Goal: Information Seeking & Learning: Understand process/instructions

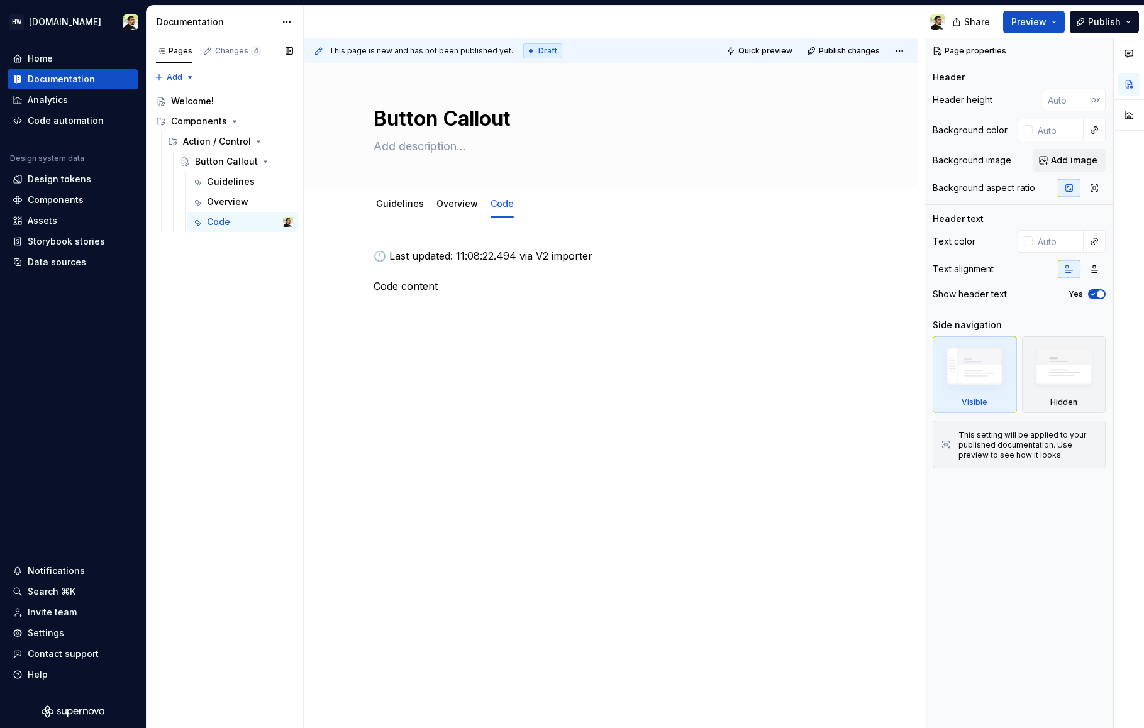
click at [219, 263] on div "Pages Changes 4 Add Accessibility guide for tree Page tree. Navigate the tree w…" at bounding box center [224, 383] width 157 height 690
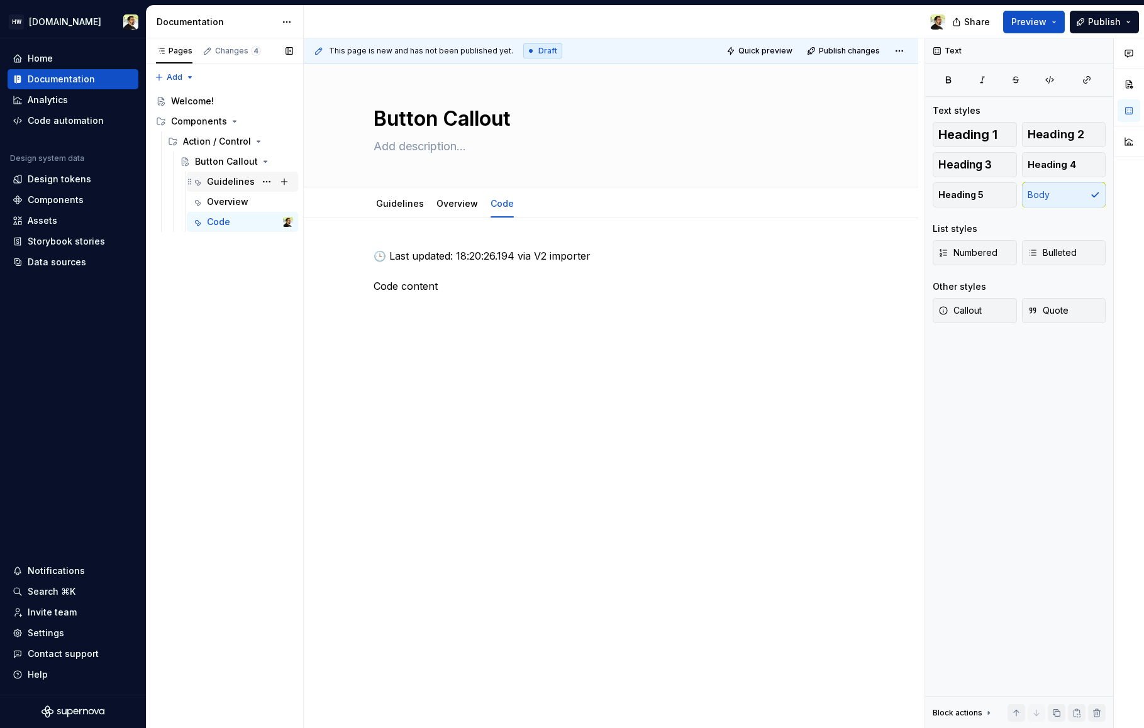
click at [228, 176] on div "Guidelines" at bounding box center [231, 181] width 48 height 13
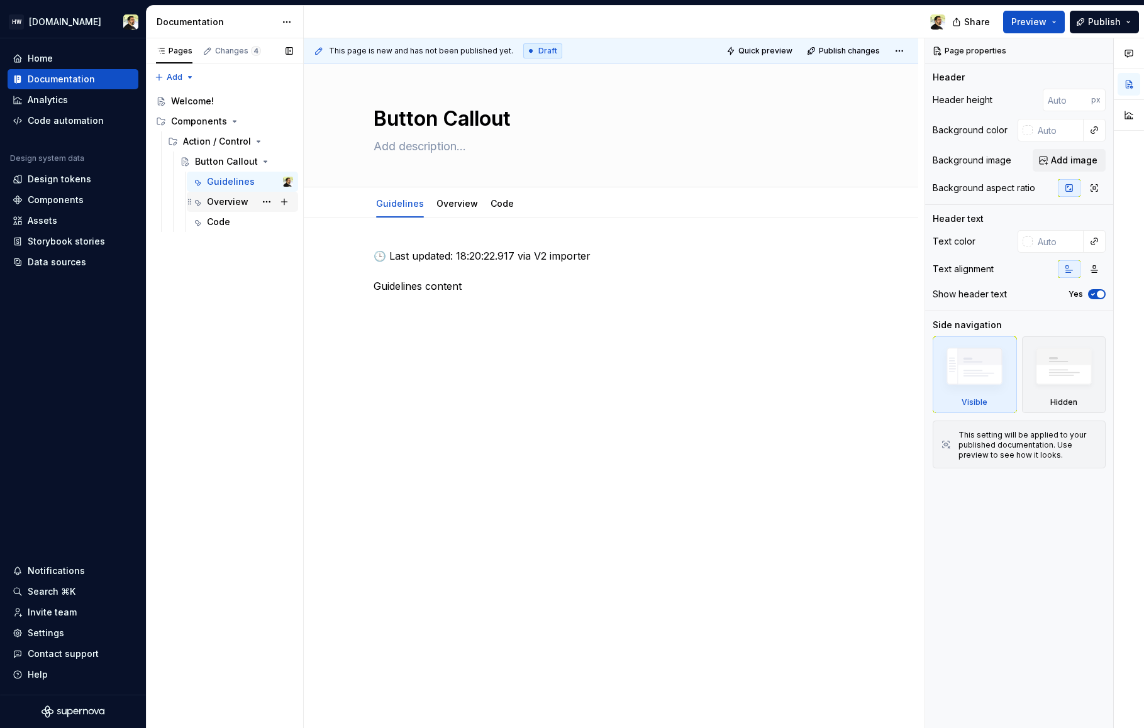
click at [228, 201] on div "Overview" at bounding box center [227, 202] width 41 height 13
click at [233, 222] on div "Code" at bounding box center [250, 222] width 86 height 18
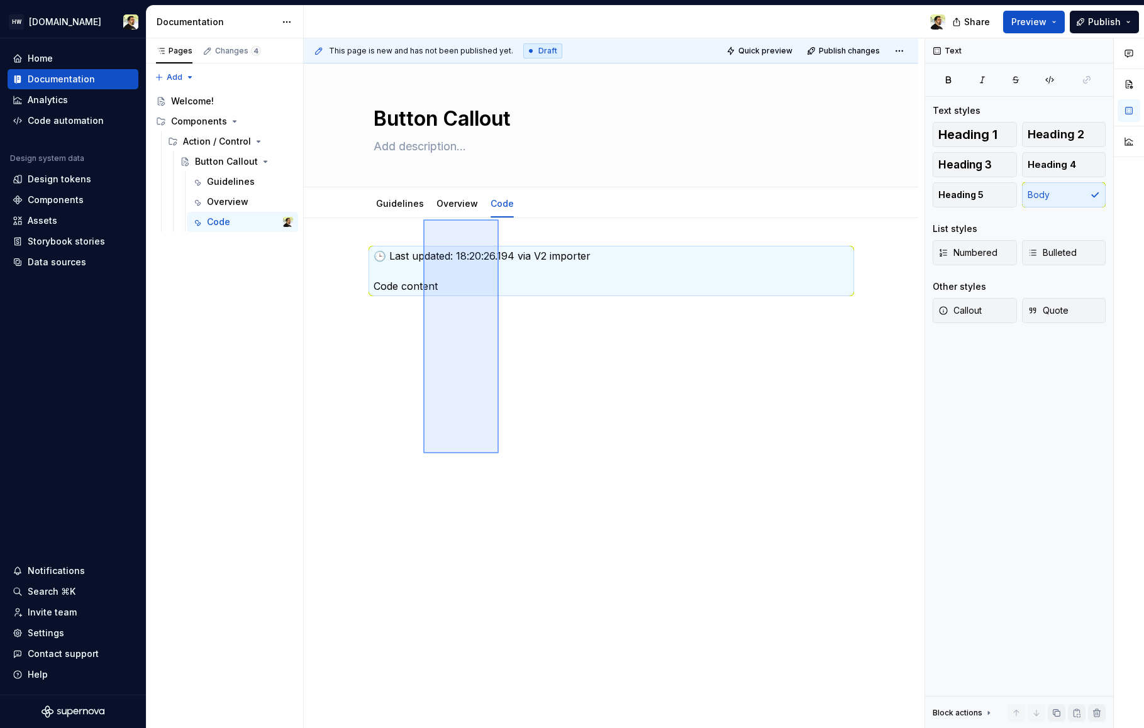
drag, startPoint x: 499, startPoint y: 454, endPoint x: 482, endPoint y: 451, distance: 17.3
click at [482, 450] on div "This page is new and has not been published yet. Draft Quick preview Publish ch…" at bounding box center [614, 383] width 621 height 690
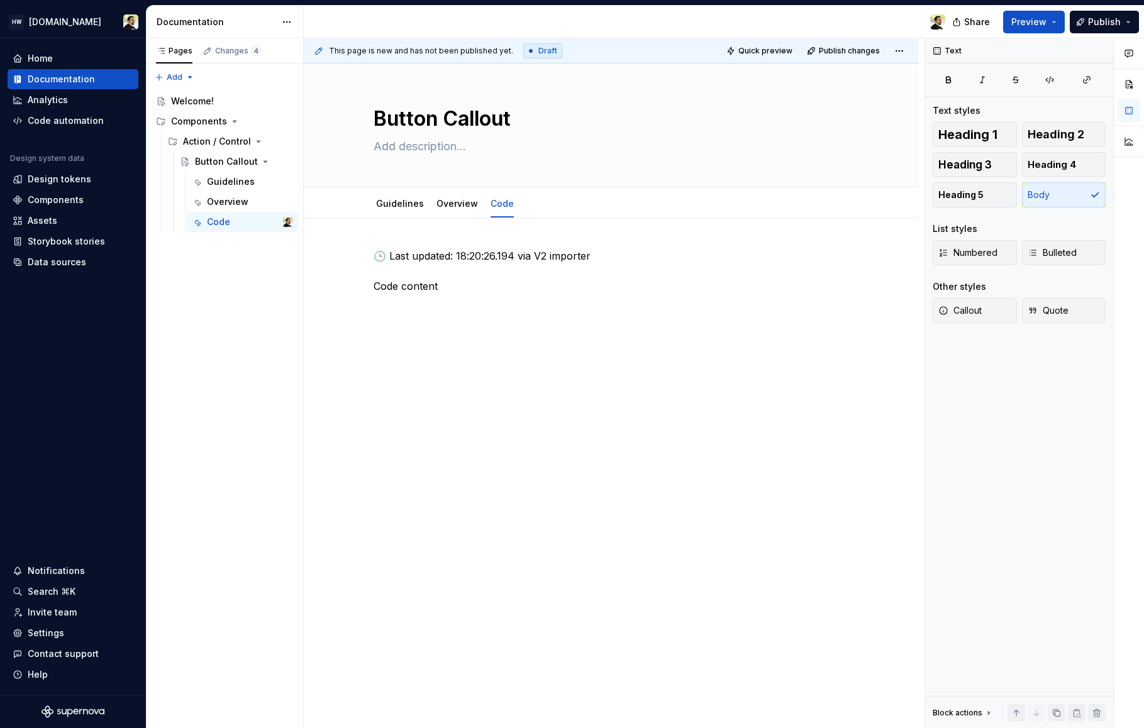
click at [482, 451] on div "🕒 Last updated: 18:20:26.194 via V2 importer Code content" at bounding box center [611, 373] width 614 height 311
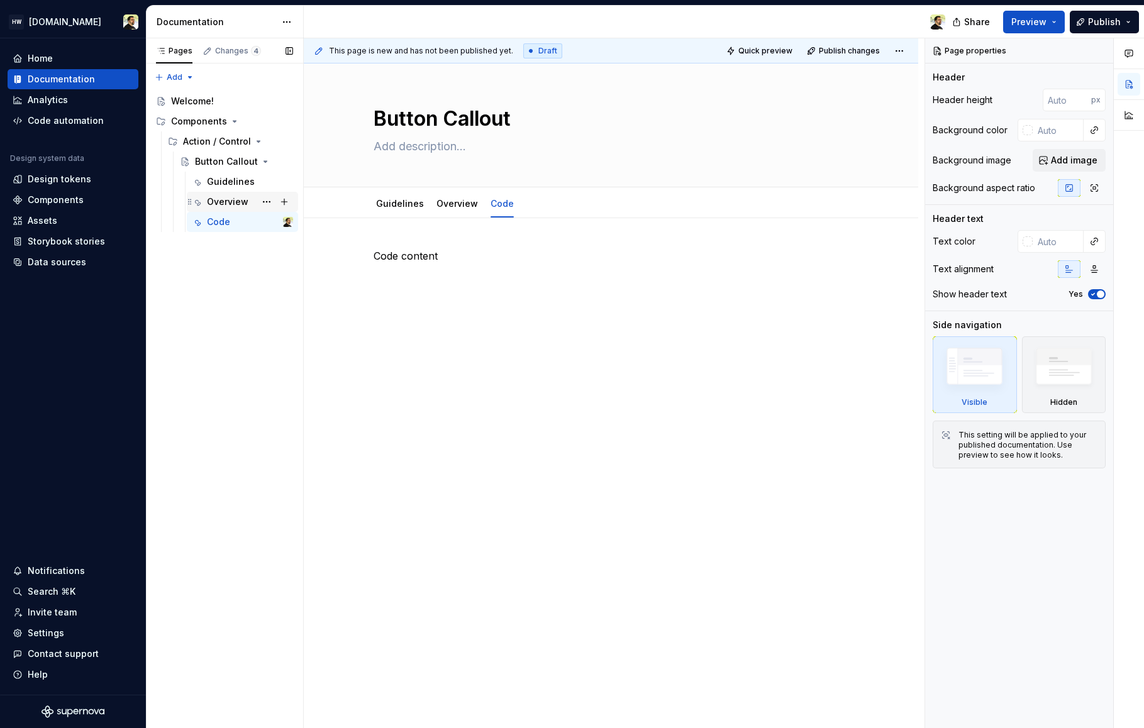
click at [236, 196] on div "Overview" at bounding box center [227, 202] width 41 height 13
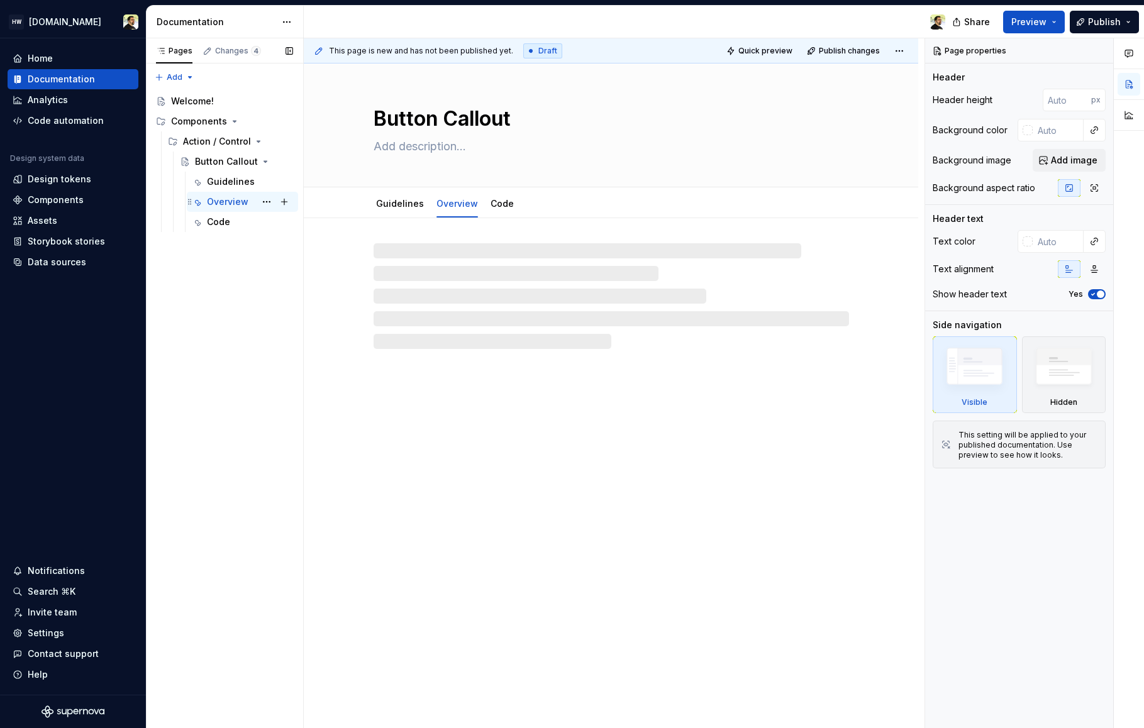
click at [236, 196] on div "Overview" at bounding box center [227, 202] width 41 height 13
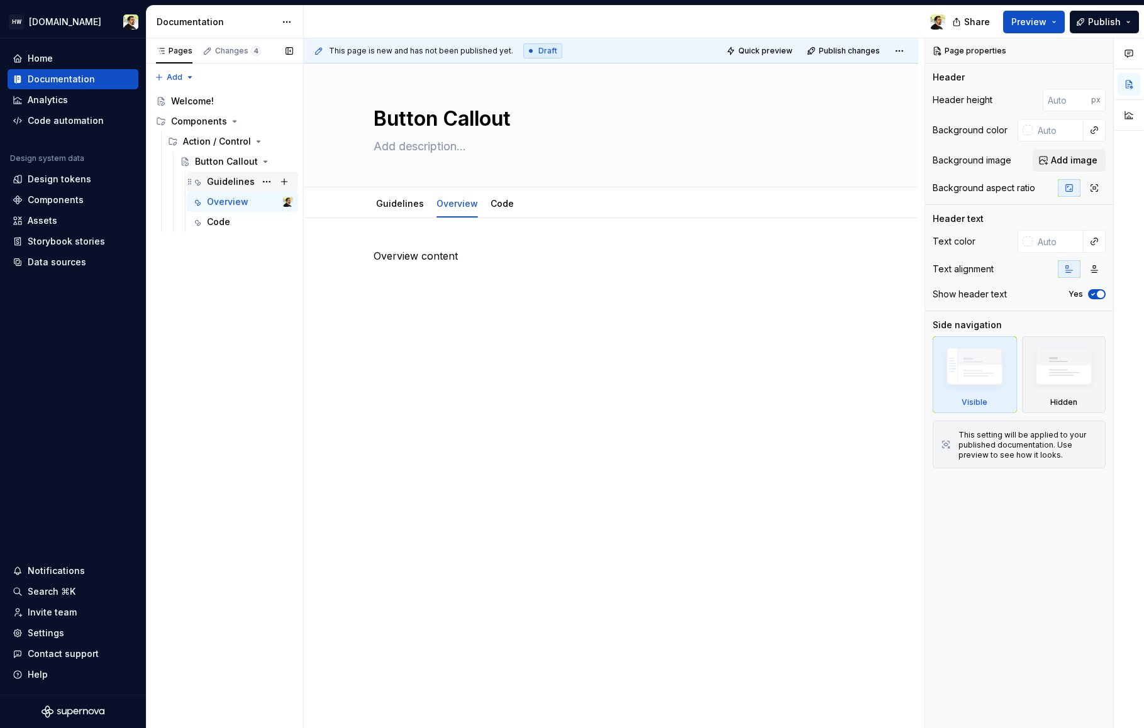
click at [236, 184] on div "Guidelines" at bounding box center [231, 181] width 48 height 13
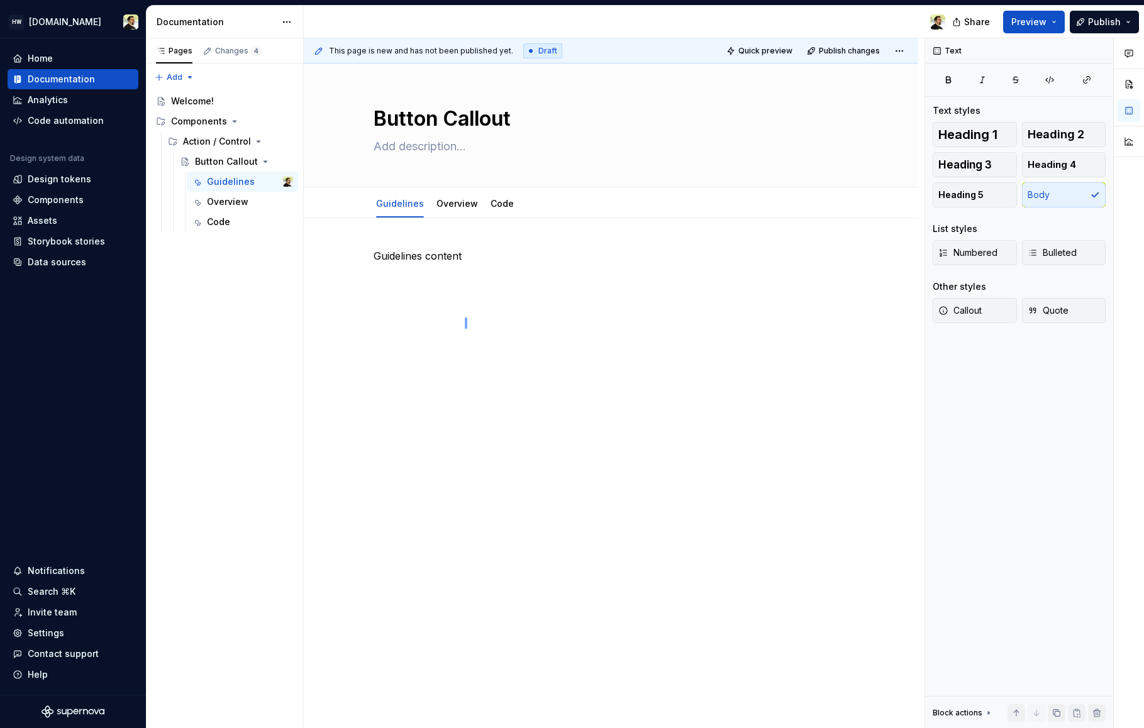
drag, startPoint x: 465, startPoint y: 329, endPoint x: 469, endPoint y: 337, distance: 9.3
click at [469, 337] on div "This page is new and has not been published yet. Draft Quick preview Publish ch…" at bounding box center [614, 383] width 621 height 690
click at [238, 411] on div "Pages Changes 4 Add Accessibility guide for tree Page tree. Navigate the tree w…" at bounding box center [224, 383] width 157 height 690
click at [229, 358] on div "Pages Changes 4 Add Accessibility guide for tree Page tree. Navigate the tree w…" at bounding box center [224, 383] width 157 height 690
click at [225, 205] on div "Overview" at bounding box center [227, 202] width 41 height 13
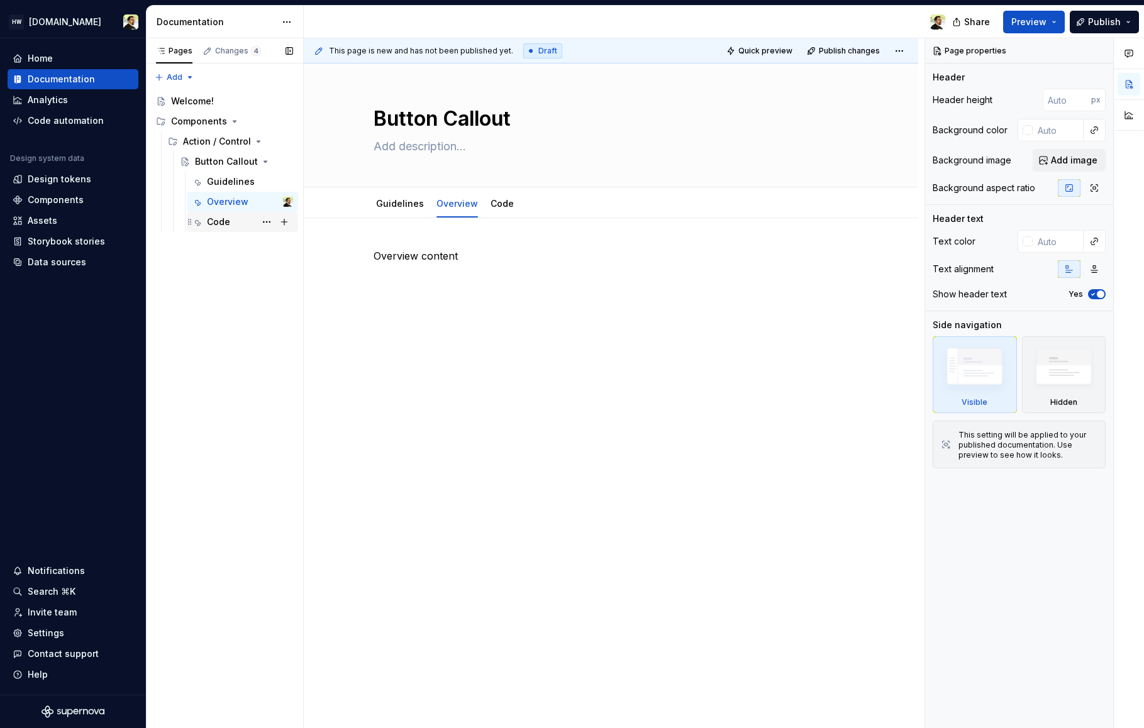
click at [229, 223] on div "Code" at bounding box center [250, 222] width 86 height 18
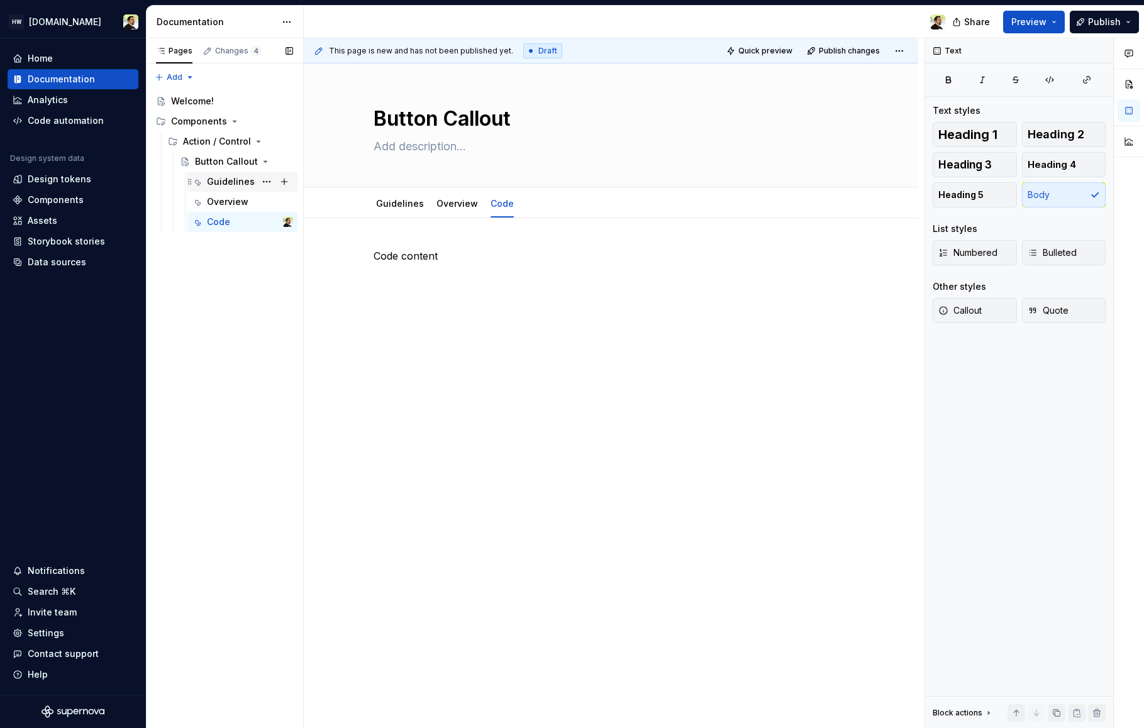
click at [218, 189] on div "Guidelines" at bounding box center [250, 182] width 86 height 18
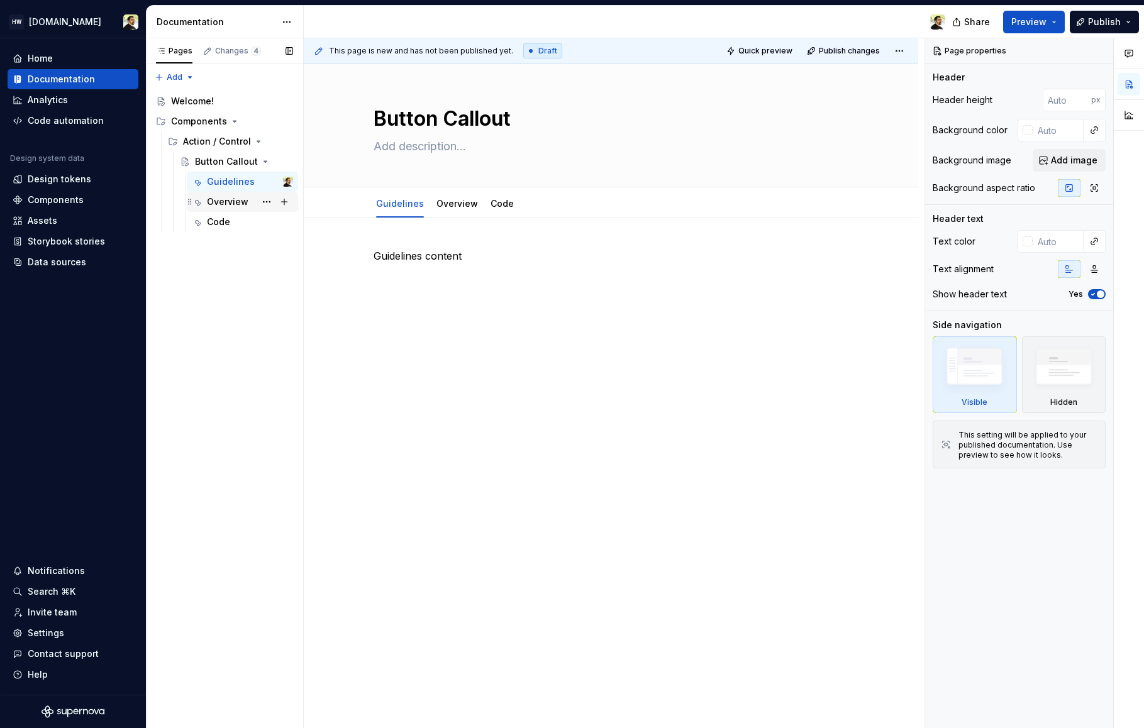
click at [227, 204] on div "Overview" at bounding box center [227, 202] width 41 height 13
click at [224, 185] on div "Guidelines" at bounding box center [231, 181] width 48 height 13
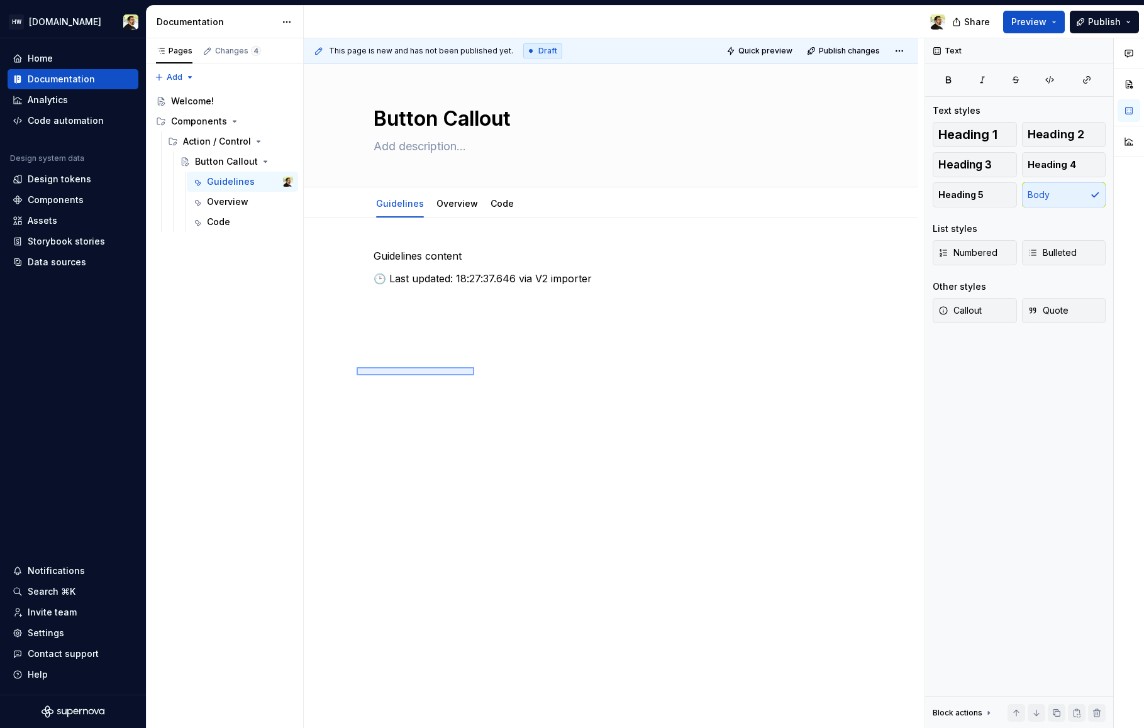
drag, startPoint x: 399, startPoint y: 309, endPoint x: 478, endPoint y: 386, distance: 110.7
click at [478, 386] on div "This page is new and has not been published yet. Draft Quick preview Publish ch…" at bounding box center [614, 383] width 621 height 690
click at [478, 386] on div "Guidelines content 🕒 Last updated: 18:27:37.646 via V2 importer" at bounding box center [611, 373] width 614 height 311
click at [230, 201] on div "Overview" at bounding box center [227, 202] width 41 height 13
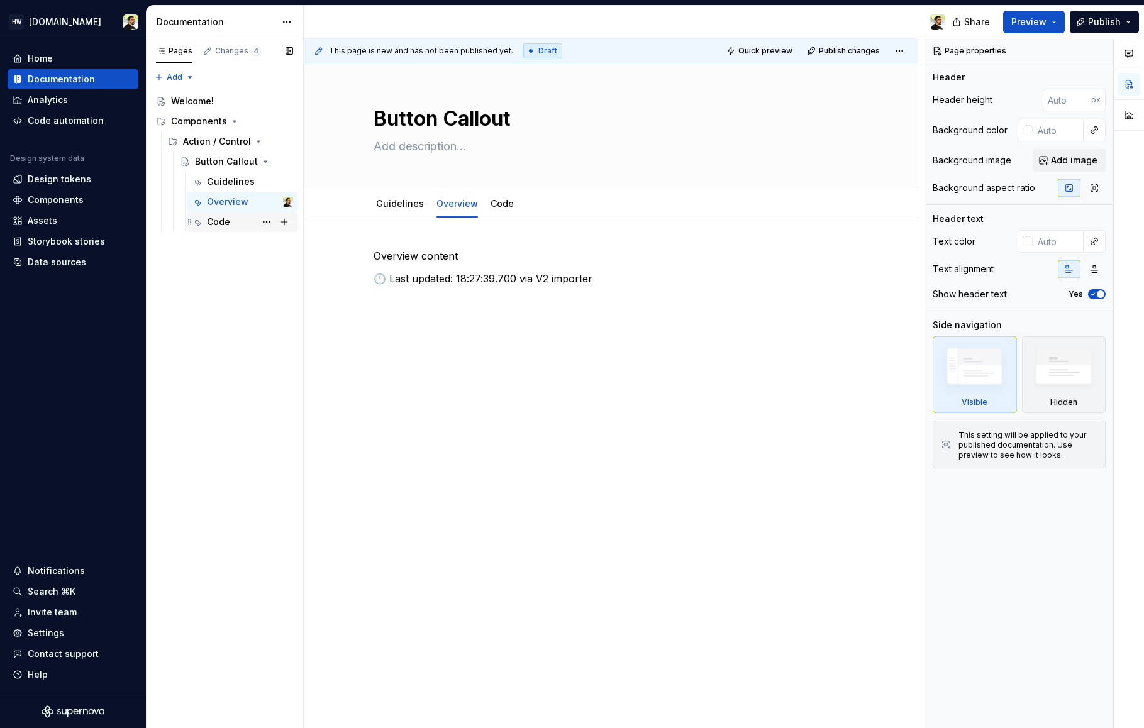
click at [226, 223] on div "Code" at bounding box center [218, 222] width 23 height 13
click at [245, 317] on div "Pages Changes 4 Add Accessibility guide for tree Page tree. Navigate the tree w…" at bounding box center [224, 383] width 157 height 690
click at [232, 319] on div "Pages Changes 4 Add Accessibility guide for tree Page tree. Navigate the tree w…" at bounding box center [224, 383] width 157 height 690
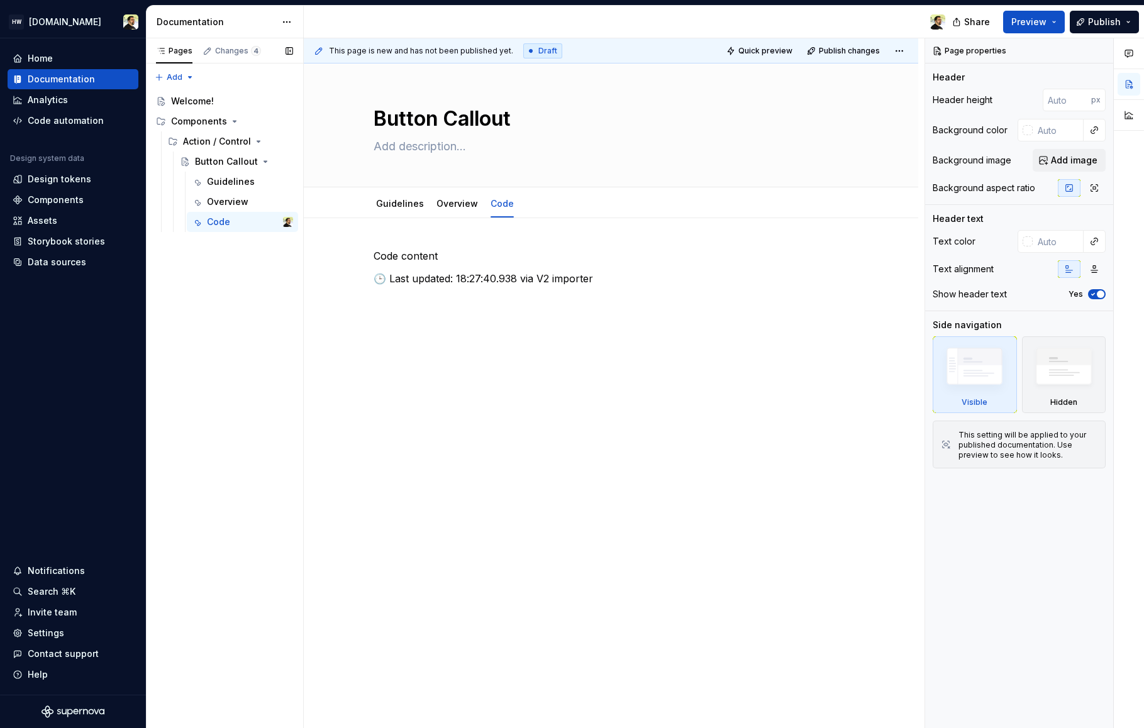
click at [229, 329] on div "Pages Changes 4 Add Accessibility guide for tree Page tree. Navigate the tree w…" at bounding box center [224, 383] width 157 height 690
click at [210, 130] on div "Components" at bounding box center [232, 122] width 122 height 18
click at [230, 333] on div "Pages Changes 4 Add Accessibility guide for tree Page tree. Navigate the tree w…" at bounding box center [224, 383] width 157 height 690
click at [201, 240] on div "Contribute" at bounding box center [194, 242] width 47 height 13
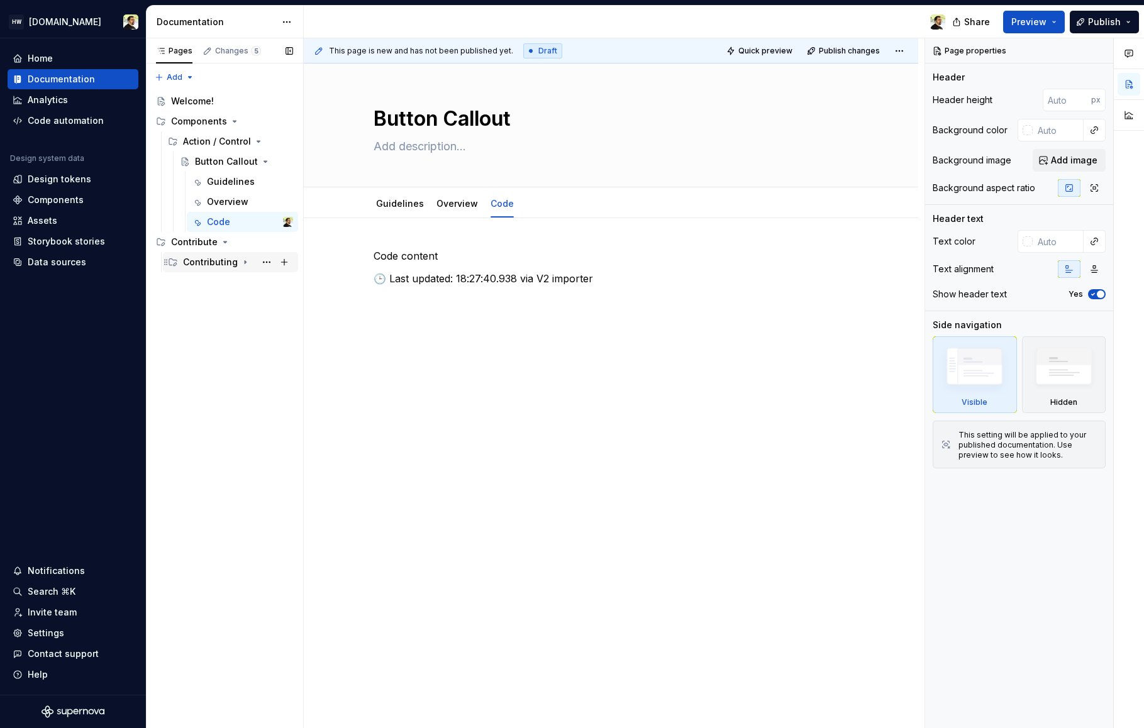
click at [202, 268] on div "Contributing" at bounding box center [210, 262] width 55 height 13
click at [211, 284] on div "Contributing" at bounding box center [222, 282] width 55 height 13
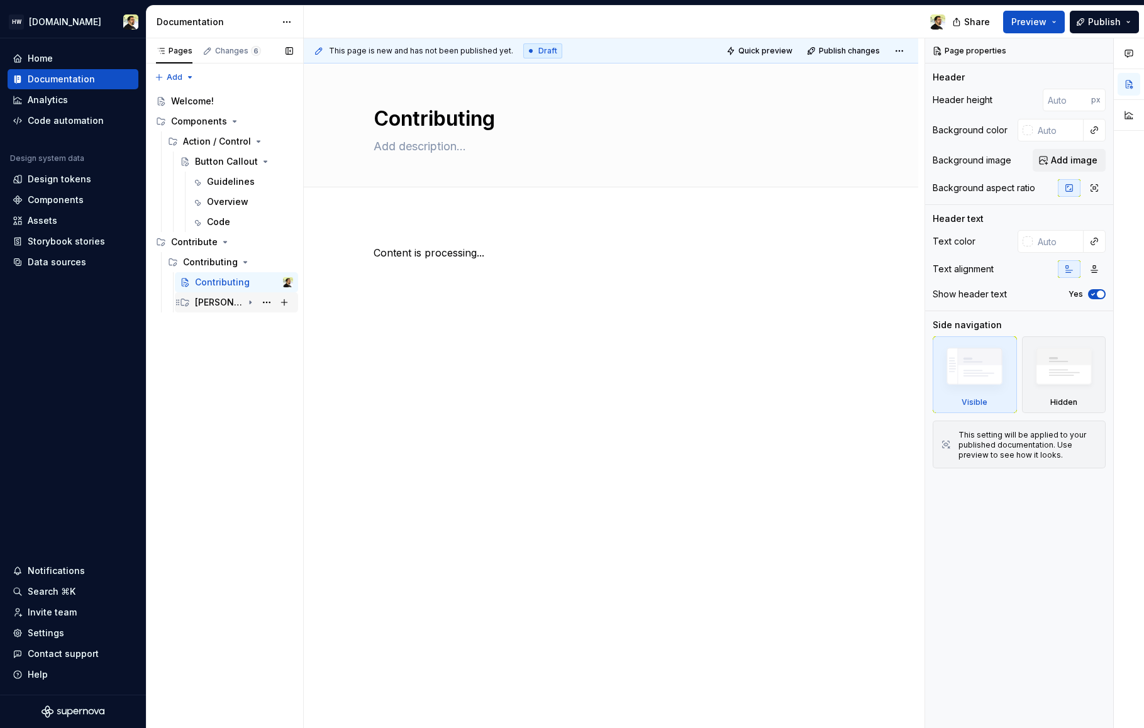
click at [223, 302] on div "[PERSON_NAME] workflow" at bounding box center [219, 302] width 48 height 13
click at [224, 321] on div "[PERSON_NAME] workflow" at bounding box center [231, 322] width 48 height 13
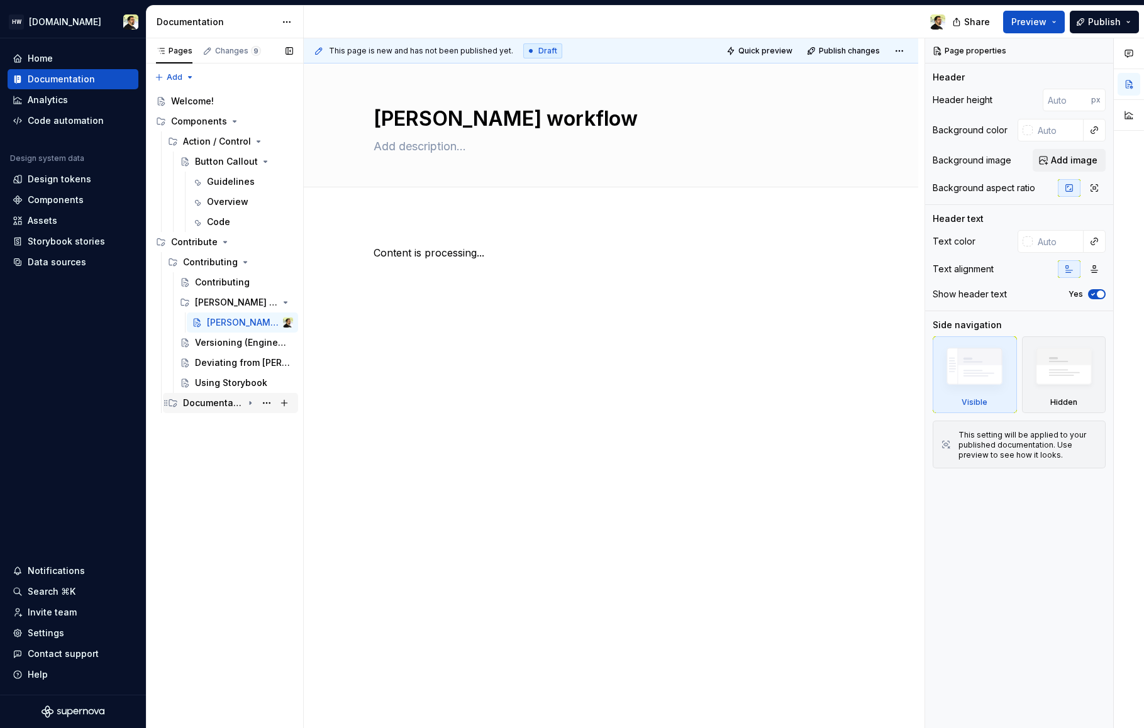
click at [217, 399] on div "Documentation guidelines" at bounding box center [213, 403] width 60 height 13
click at [231, 358] on div "Deviating from [PERSON_NAME]" at bounding box center [225, 363] width 60 height 13
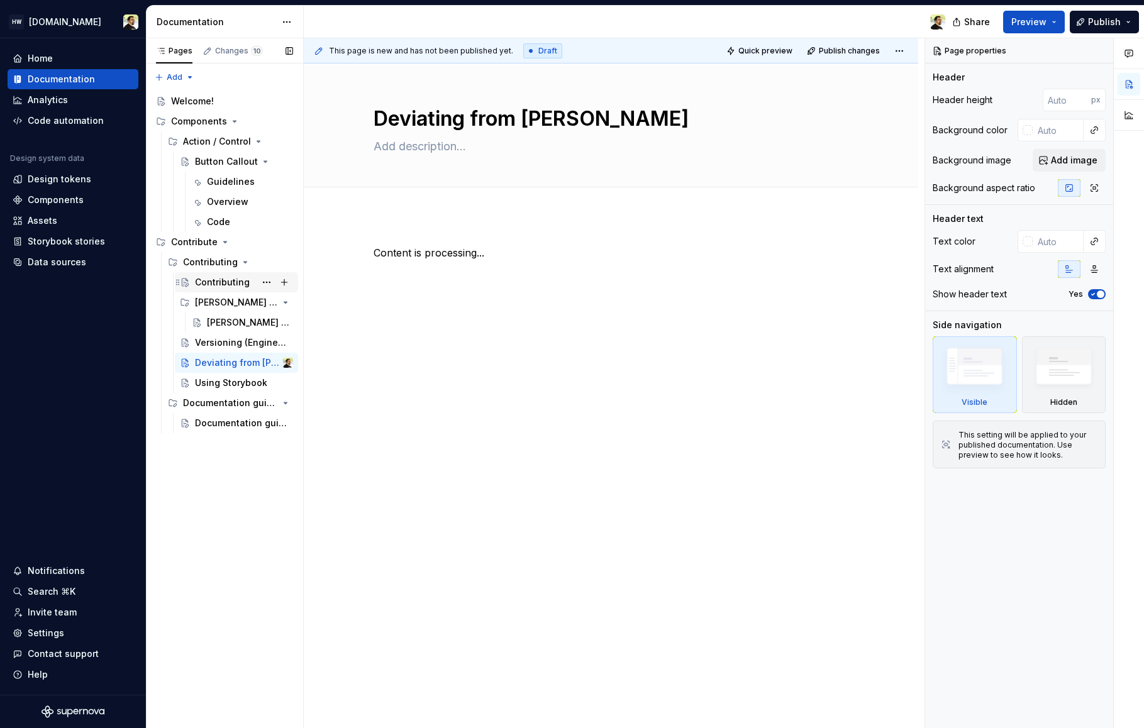
click at [224, 282] on div "Contributing" at bounding box center [222, 282] width 55 height 13
click at [220, 224] on div "Code" at bounding box center [218, 222] width 23 height 13
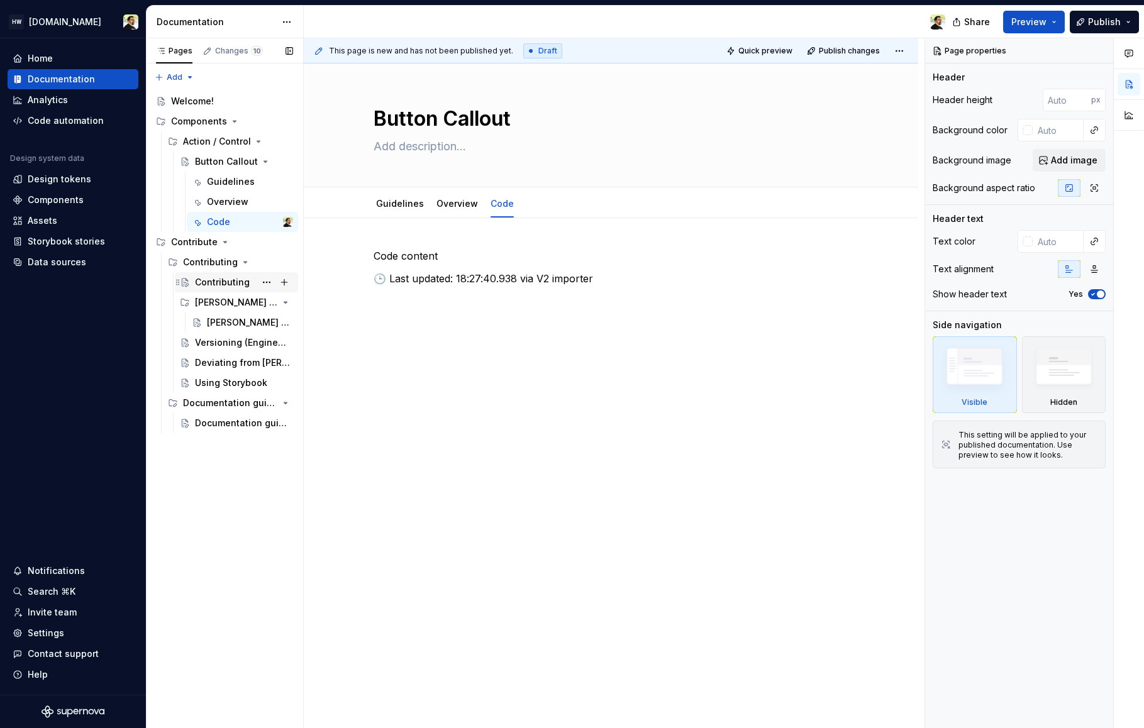
click at [214, 287] on div "Contributing" at bounding box center [222, 282] width 55 height 13
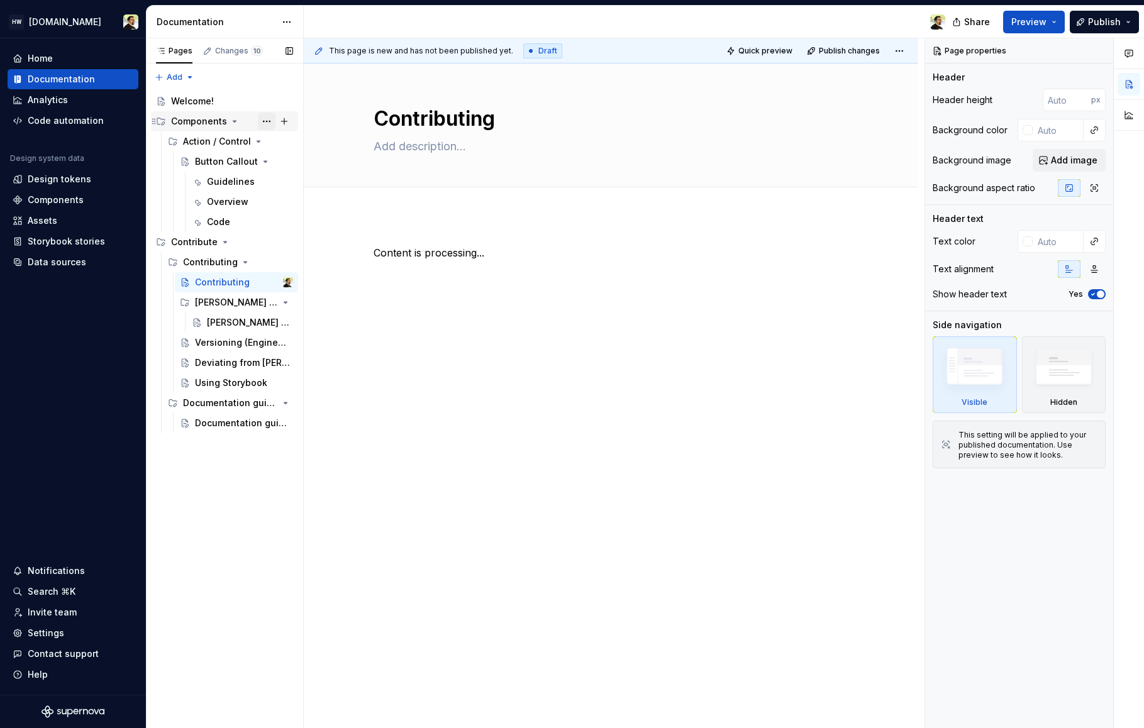
click at [265, 123] on button "Page tree" at bounding box center [267, 122] width 18 height 18
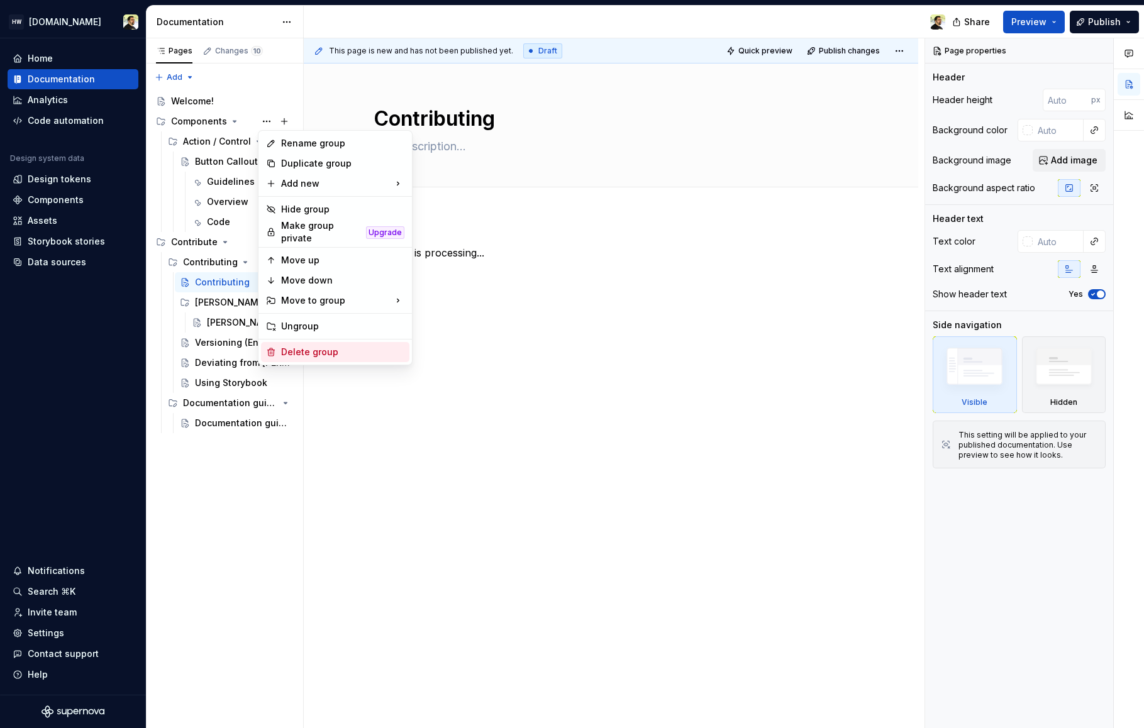
click at [308, 348] on div "Delete group" at bounding box center [342, 352] width 123 height 13
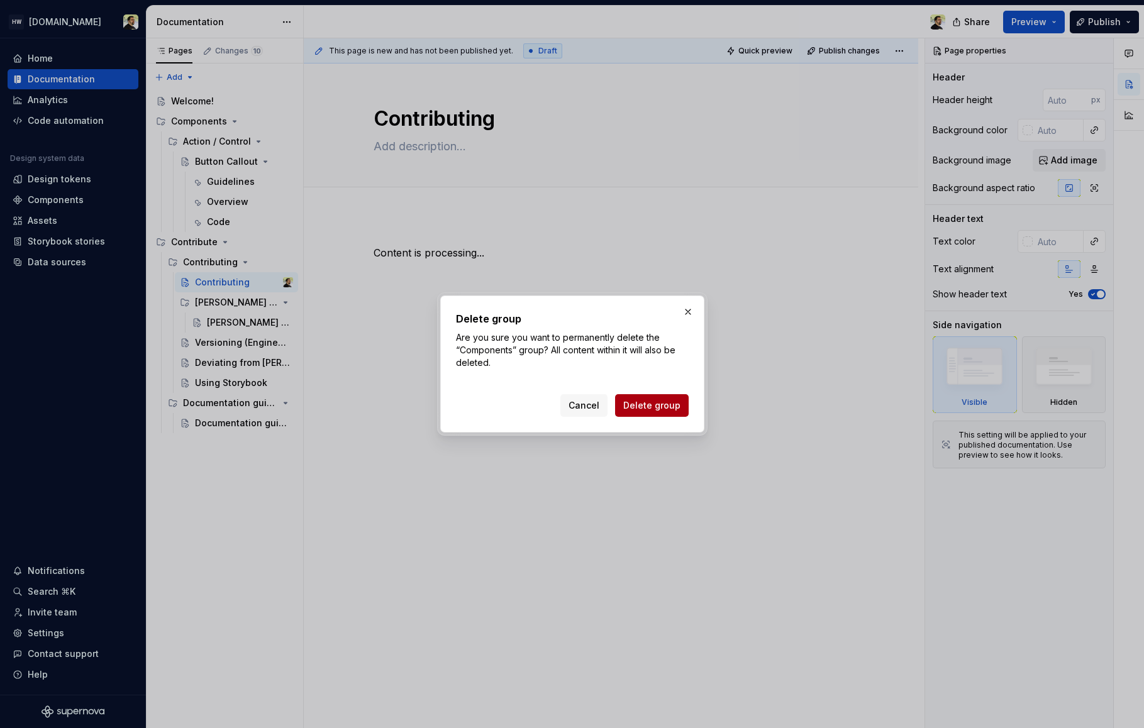
click at [657, 398] on button "Delete group" at bounding box center [652, 405] width 74 height 23
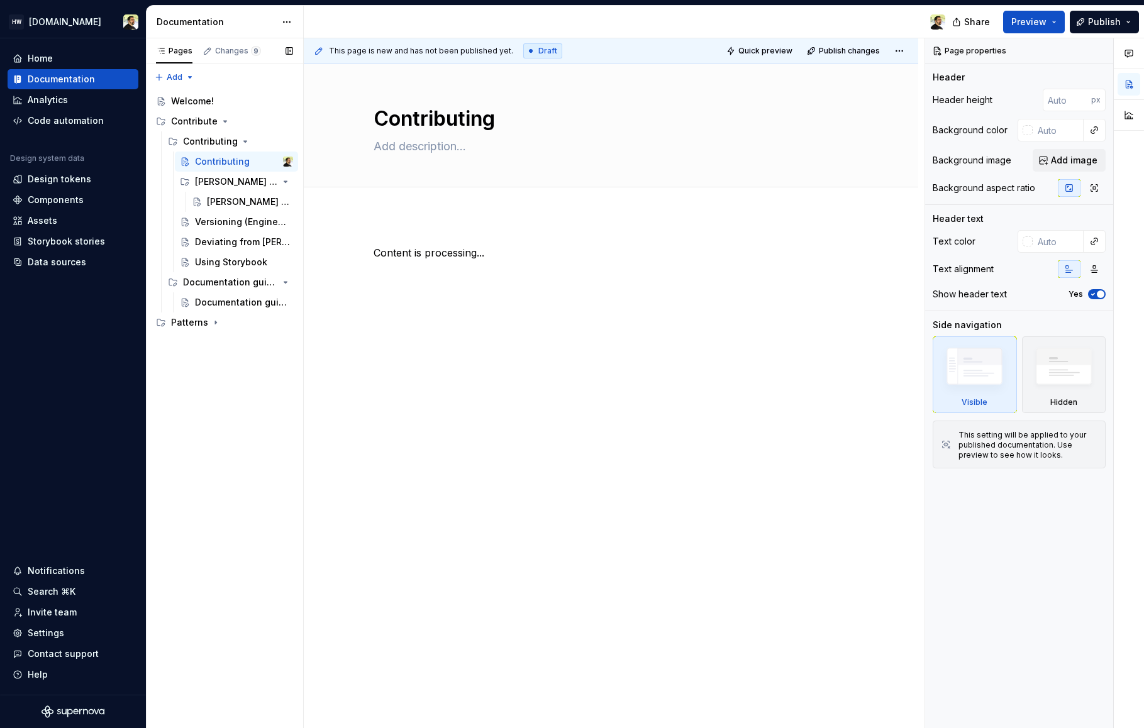
click at [263, 455] on div "Pages Changes 9 Add Accessibility guide for tree Page tree. Navigate the tree w…" at bounding box center [224, 383] width 157 height 690
click at [194, 319] on div "Patterns" at bounding box center [189, 322] width 37 height 13
click at [227, 346] on div "Patterns introduction" at bounding box center [213, 342] width 60 height 13
click at [219, 382] on div "Email templates" at bounding box center [213, 383] width 60 height 13
click at [219, 402] on div "Email templates" at bounding box center [219, 403] width 48 height 13
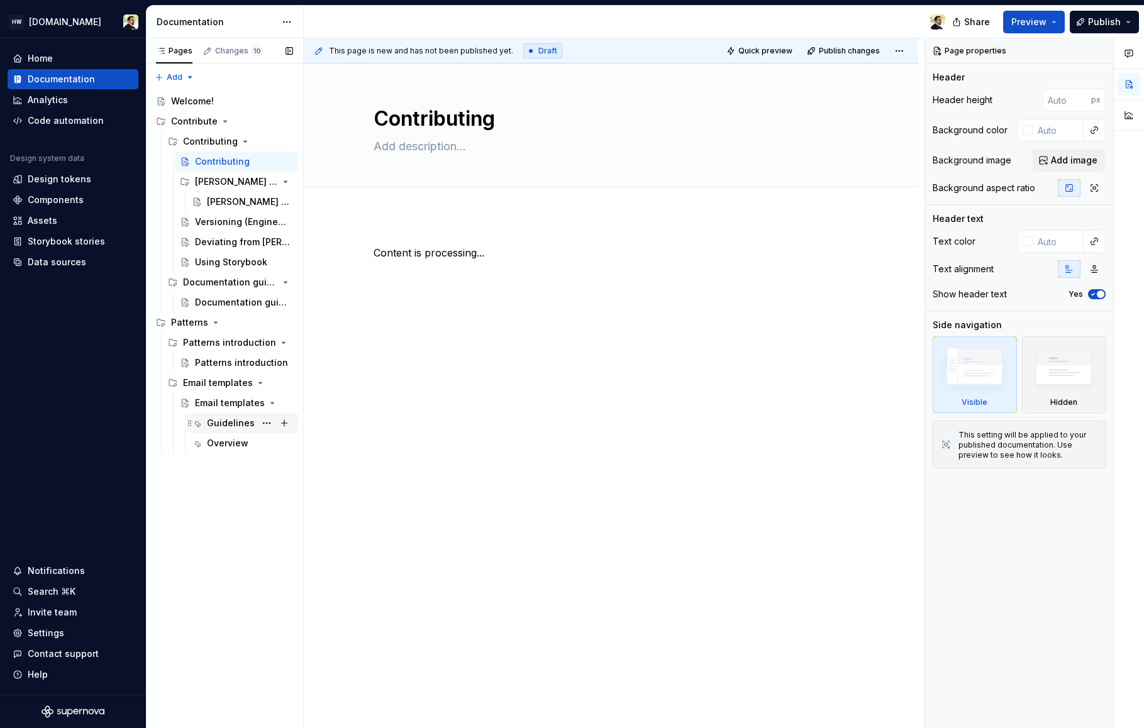
click at [216, 422] on div "Guidelines" at bounding box center [231, 423] width 48 height 13
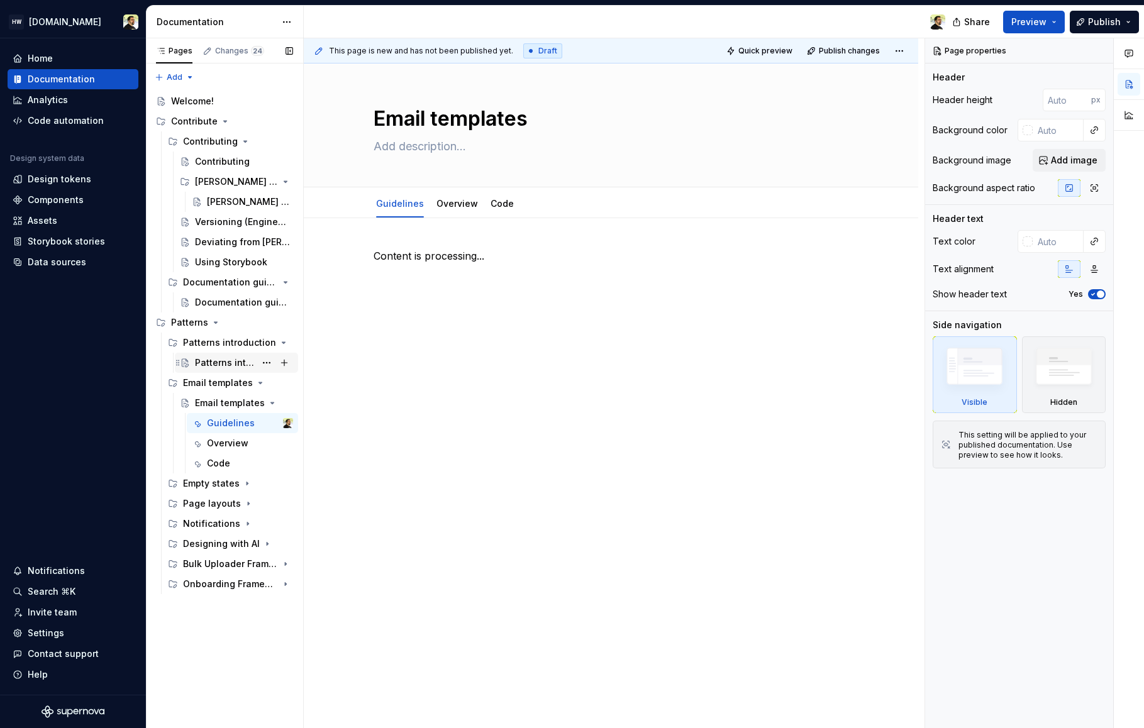
click at [222, 362] on div "Patterns introduction" at bounding box center [225, 363] width 60 height 13
click at [199, 577] on div "Onboarding Framework" at bounding box center [238, 584] width 110 height 18
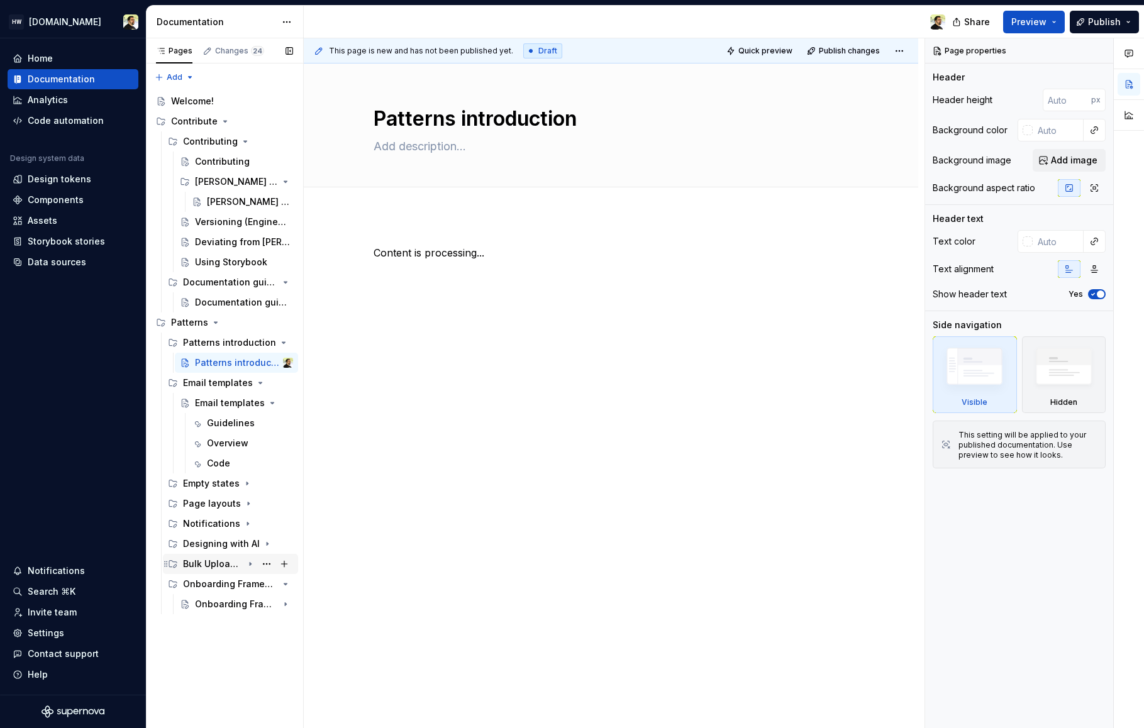
click at [201, 566] on div "Bulk Uploader Framework" at bounding box center [213, 564] width 60 height 13
click at [214, 624] on div "Onboarding Framework" at bounding box center [219, 624] width 48 height 13
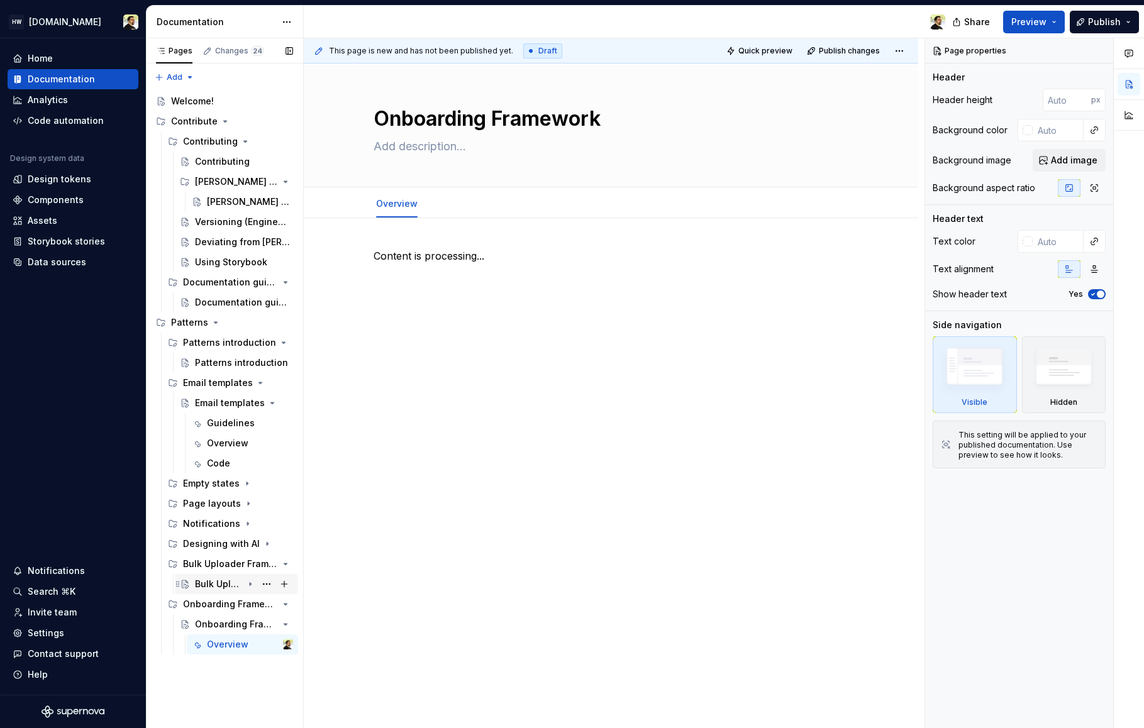
click at [218, 587] on div "Bulk Uploader Framework" at bounding box center [219, 584] width 48 height 13
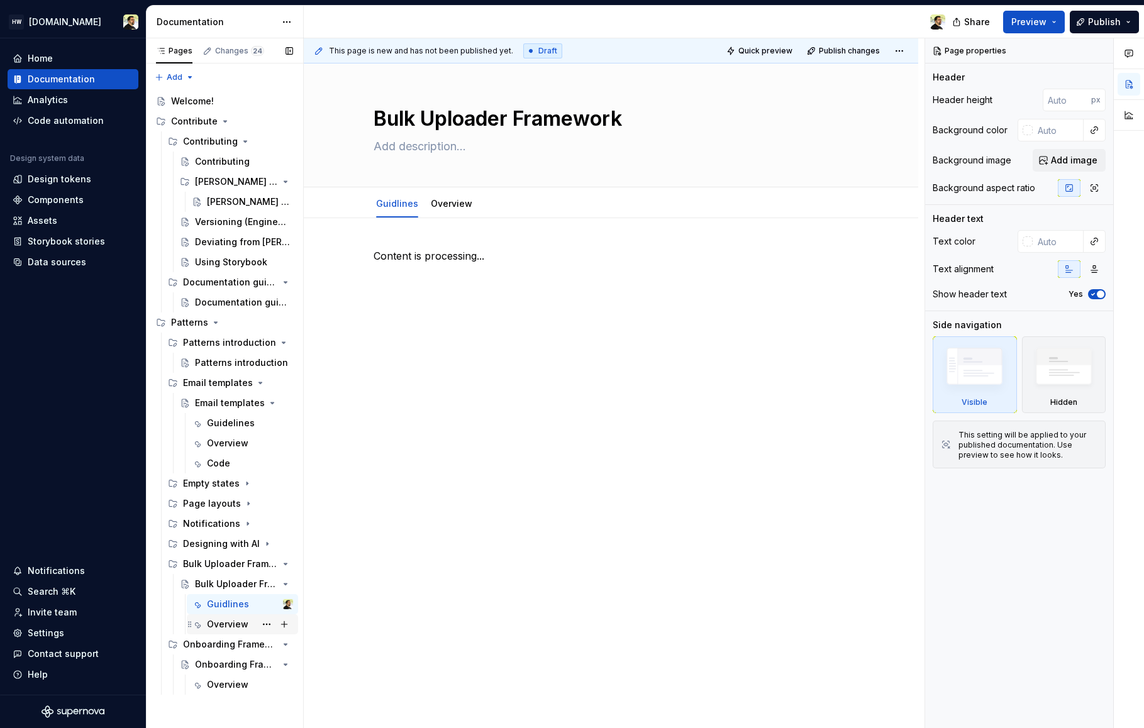
click at [226, 629] on div "Overview" at bounding box center [227, 624] width 41 height 13
click at [226, 607] on div "Guidlines" at bounding box center [228, 604] width 42 height 13
click at [225, 570] on div "Bulk Uploader Framework" at bounding box center [213, 564] width 60 height 13
click at [206, 560] on div "Bulk Uploader Framework" at bounding box center [213, 564] width 60 height 13
click at [209, 545] on div "Designing with AI" at bounding box center [213, 544] width 60 height 13
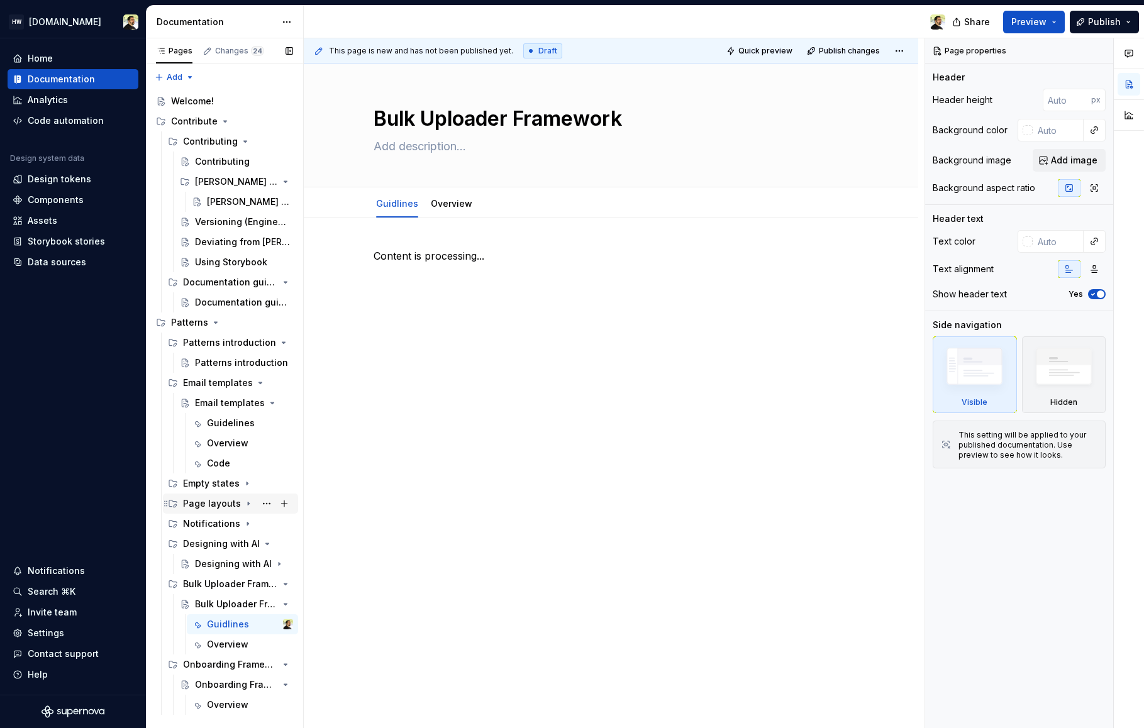
click at [216, 500] on div "Page layouts" at bounding box center [212, 503] width 58 height 13
click at [201, 485] on div "Empty states" at bounding box center [211, 483] width 57 height 13
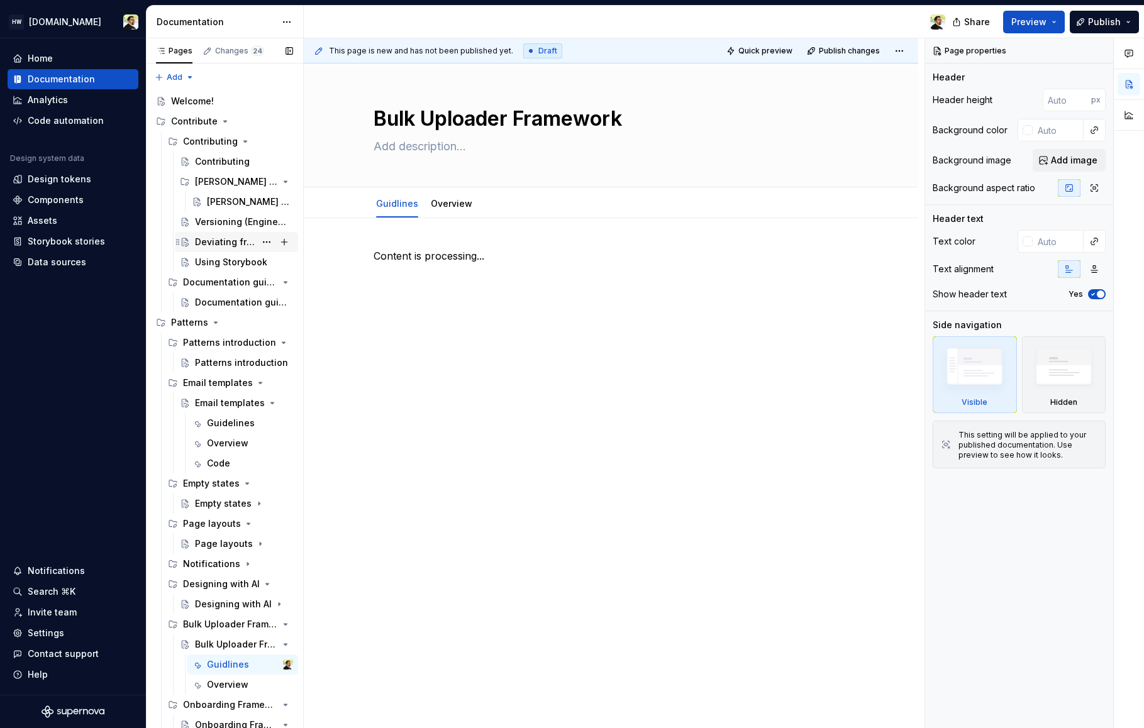
click at [222, 238] on div "Deviating from [PERSON_NAME]" at bounding box center [225, 242] width 60 height 13
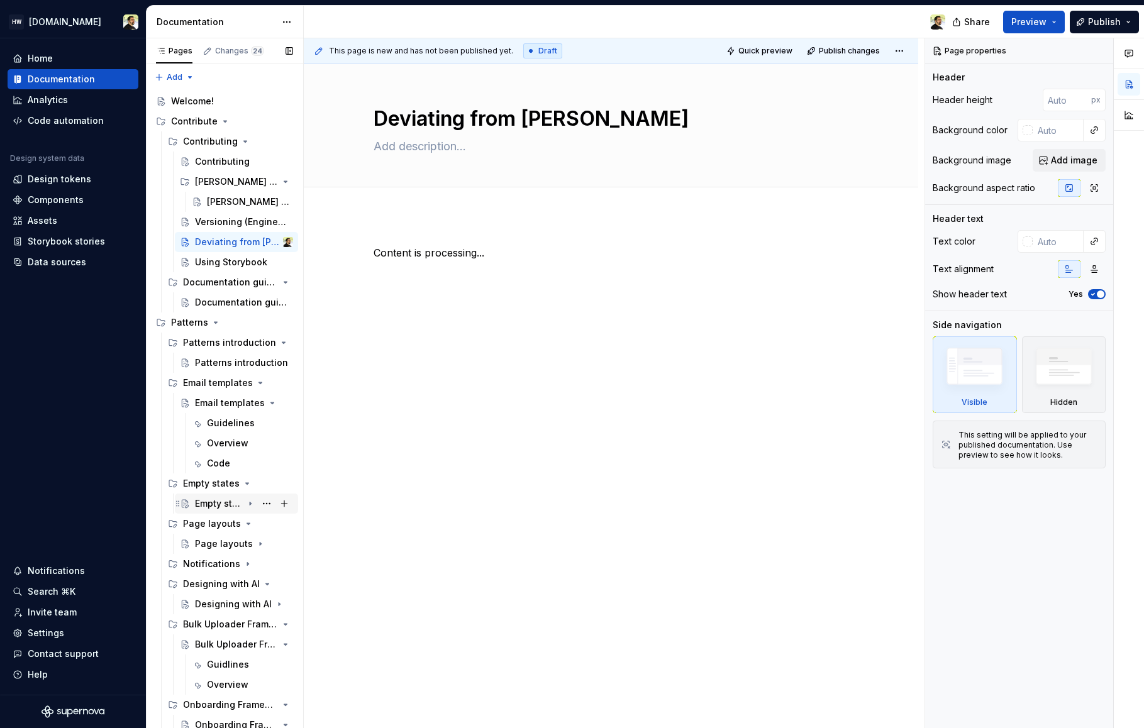
click at [199, 501] on div "Empty states" at bounding box center [219, 503] width 48 height 13
click at [214, 528] on div "Guidelines" at bounding box center [231, 523] width 48 height 13
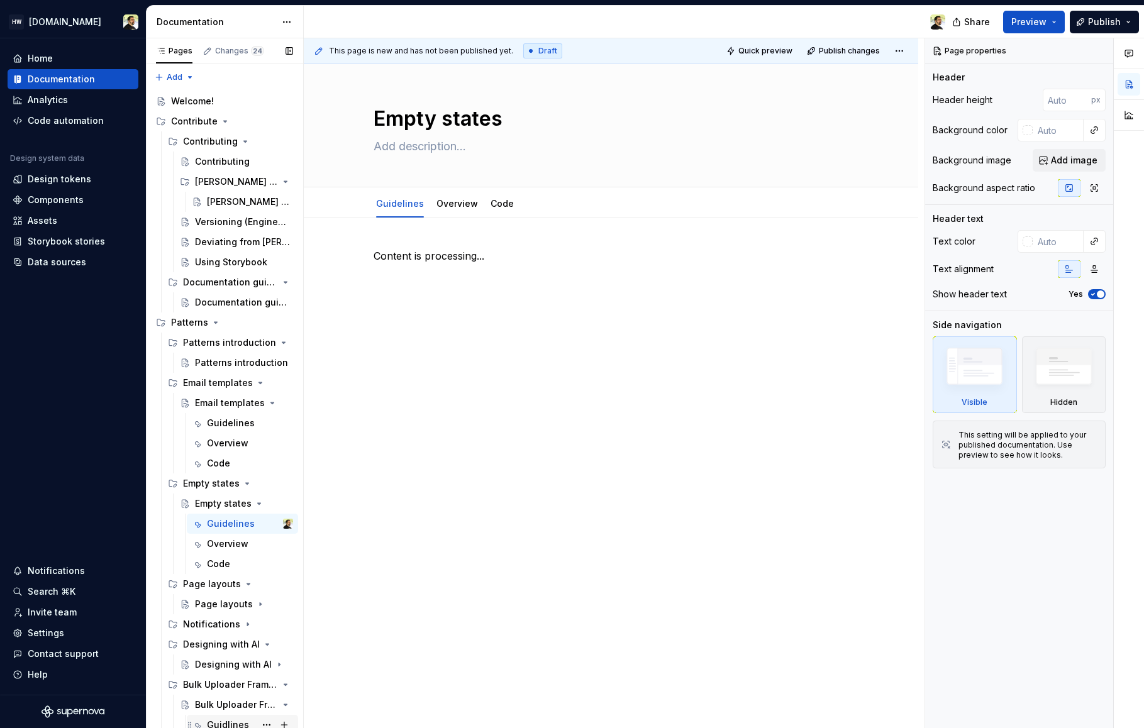
scroll to position [84, 0]
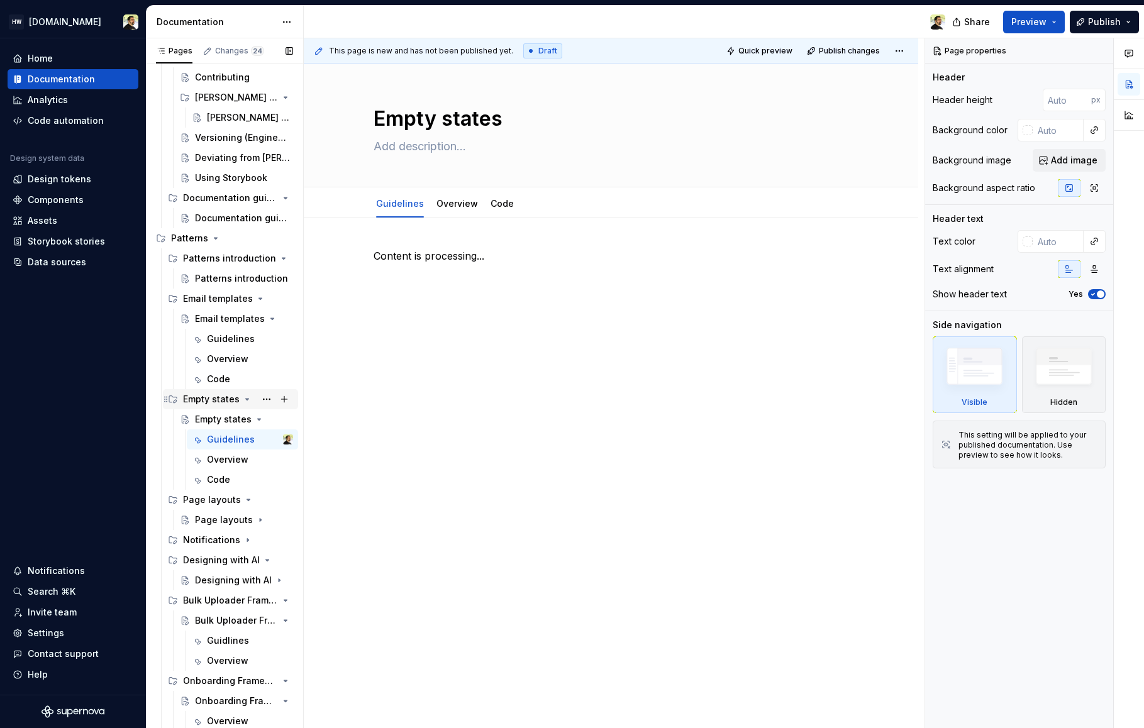
click at [226, 402] on div "Empty states" at bounding box center [211, 399] width 57 height 13
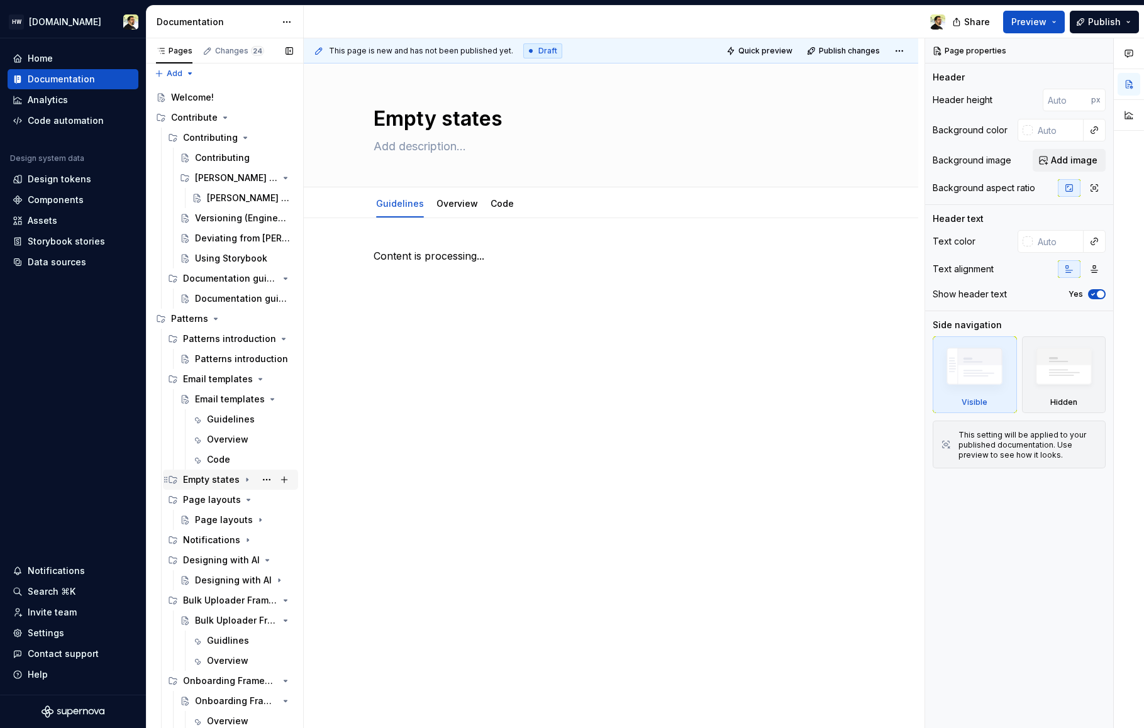
scroll to position [4, 0]
click at [238, 197] on div "[PERSON_NAME] workflow" at bounding box center [231, 198] width 48 height 13
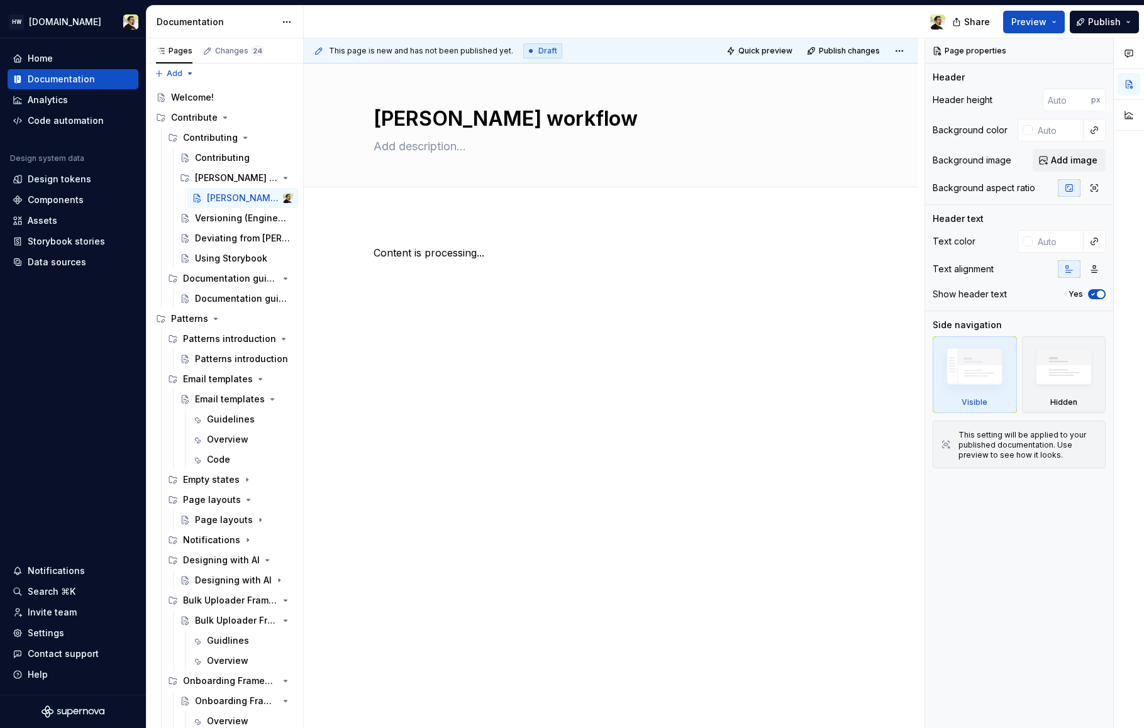
type textarea "*"
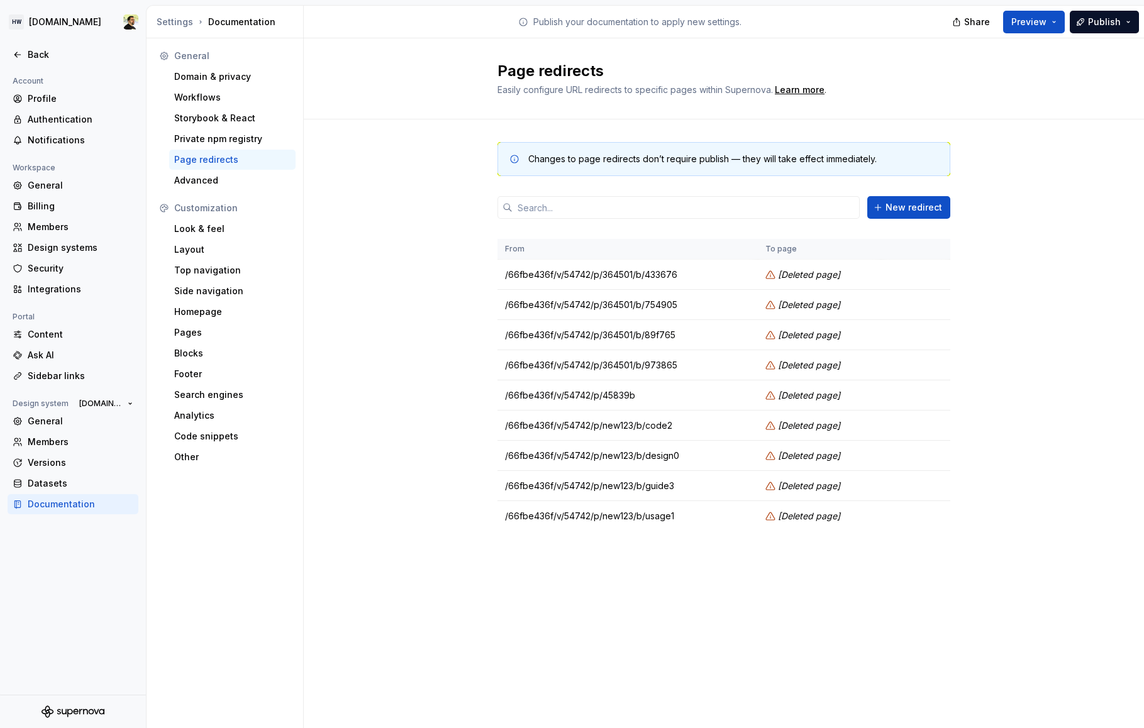
click at [403, 176] on div "Changes to page redirects don’t require publish — they will take effect immedia…" at bounding box center [724, 349] width 840 height 460
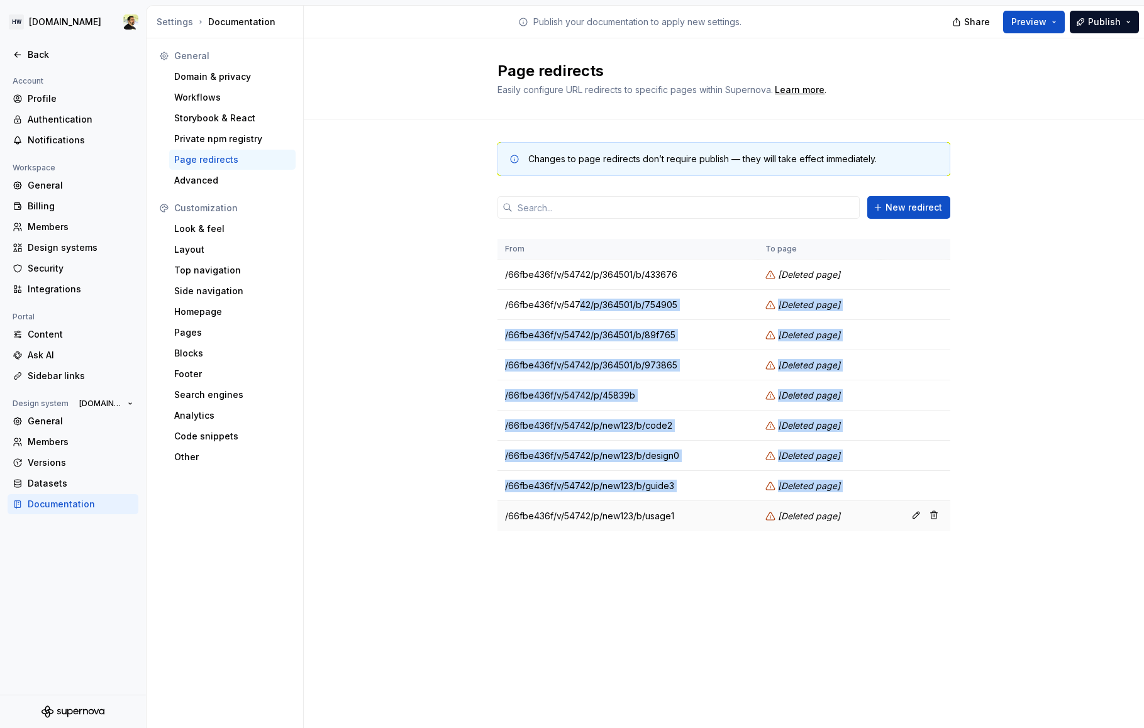
drag, startPoint x: 577, startPoint y: 301, endPoint x: 575, endPoint y: 526, distance: 225.1
click at [575, 525] on tbody "/66fbe436f/v/54742/p/364501/b/433676 [ Deleted page ] /66fbe436f/v/54742/p/3645…" at bounding box center [723, 396] width 453 height 272
click at [575, 526] on td "/66fbe436f/v/54742/p/new123/b/usage1" at bounding box center [627, 516] width 260 height 30
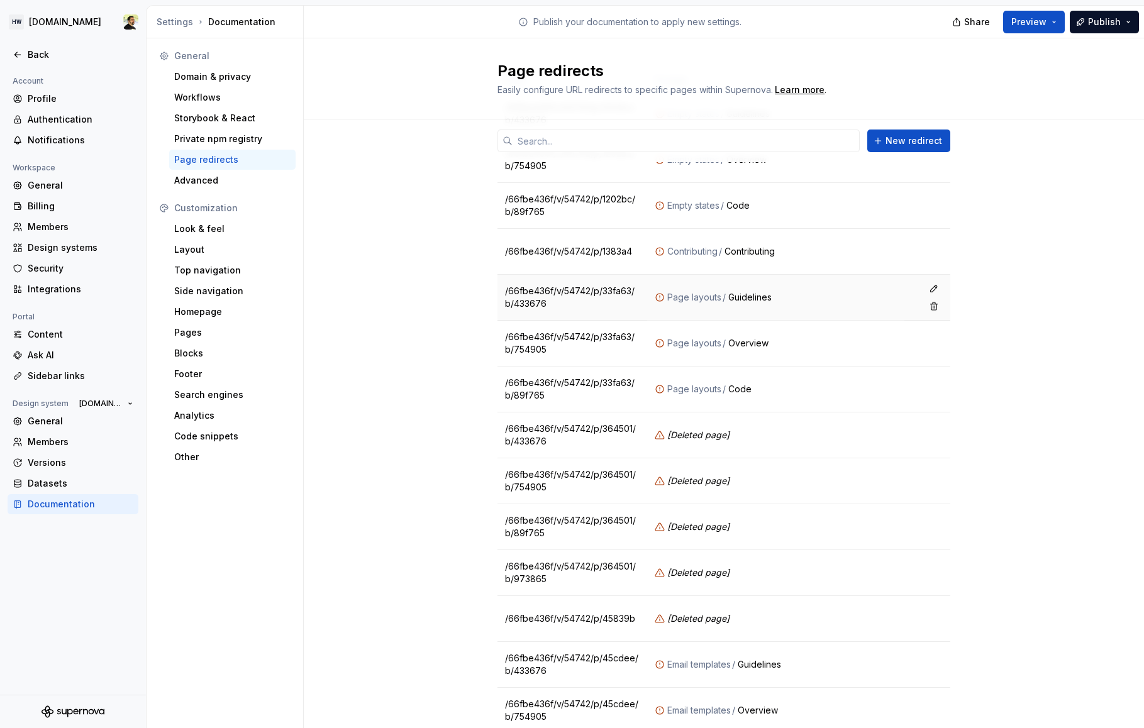
scroll to position [171, 0]
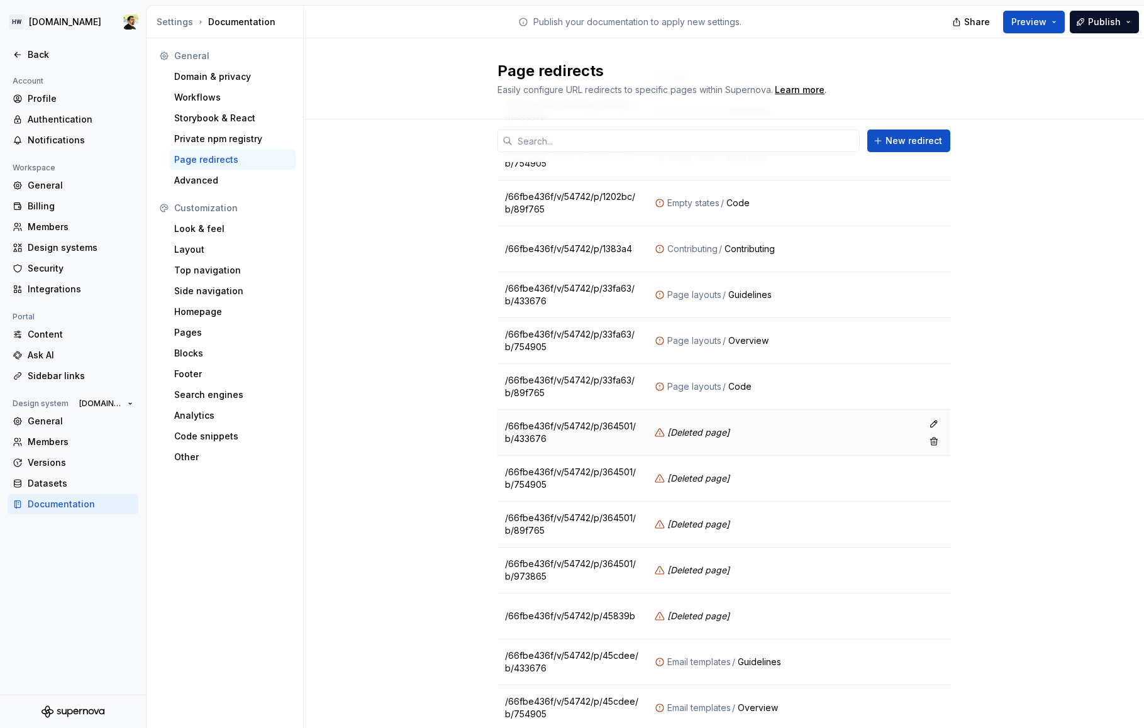
click at [584, 424] on td "/66fbe436f/v/54742/p/364501/b/433676" at bounding box center [572, 433] width 150 height 46
copy tr "/66fbe436f/v/54742/p/364501/b/433676"
